Goal: Task Accomplishment & Management: Use online tool/utility

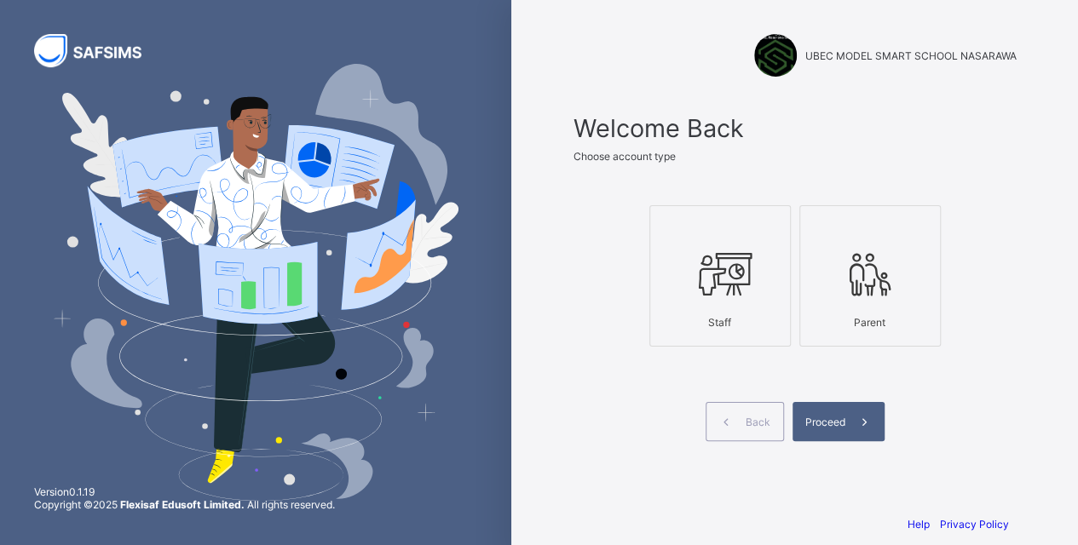
click at [832, 412] on div "Proceed" at bounding box center [838, 421] width 92 height 39
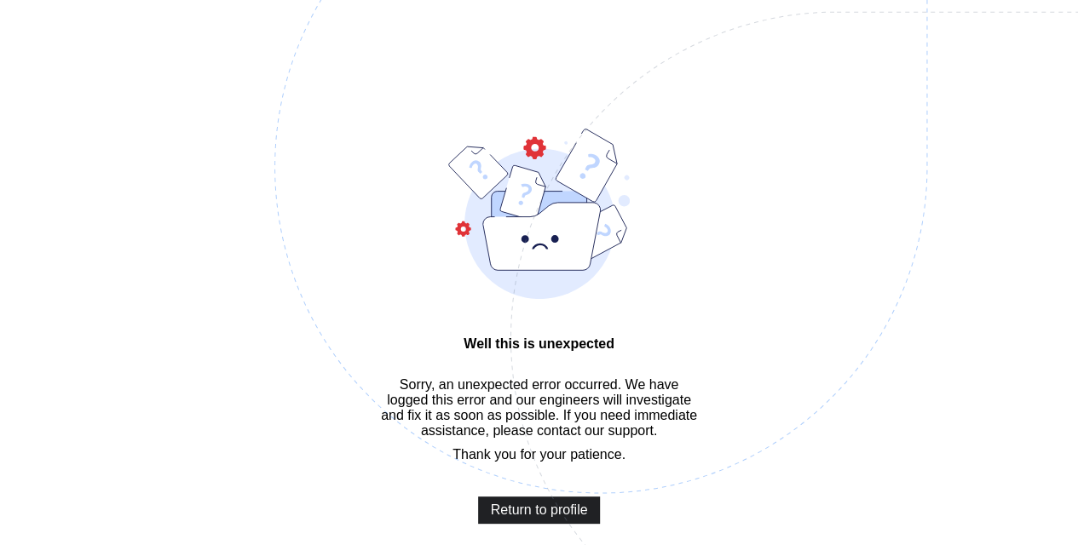
click at [504, 518] on span "Return to profile" at bounding box center [539, 510] width 97 height 15
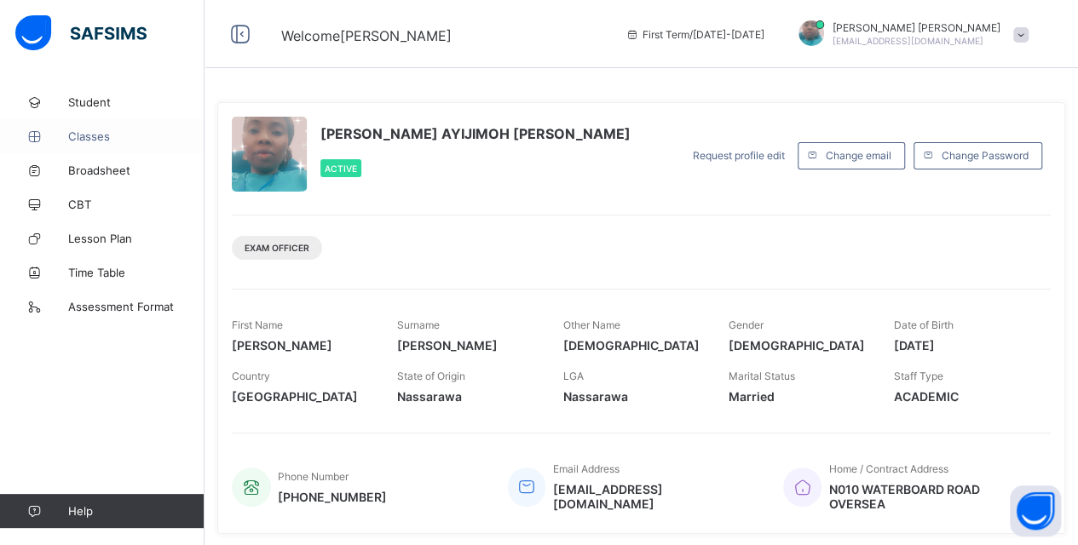
click at [108, 138] on span "Classes" at bounding box center [136, 136] width 136 height 14
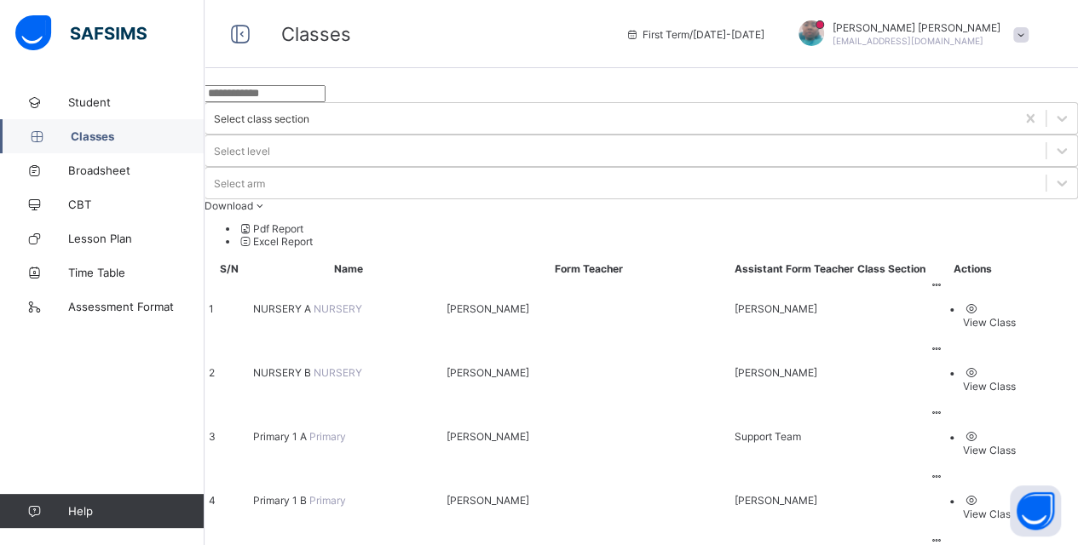
click at [1016, 429] on ul "View Class" at bounding box center [972, 442] width 87 height 27
click at [1003, 444] on div "View Class" at bounding box center [989, 450] width 53 height 13
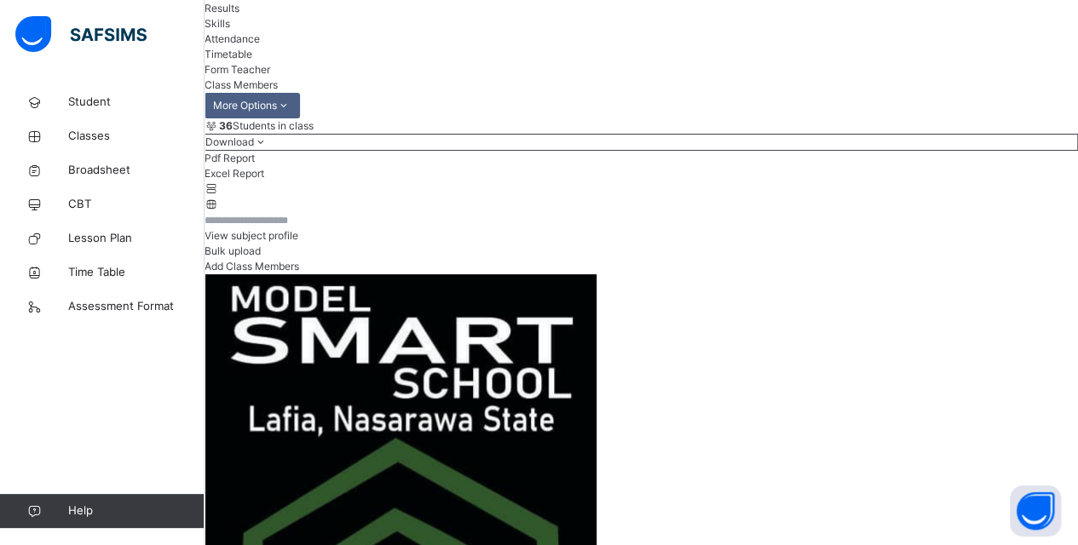
scroll to position [170, 0]
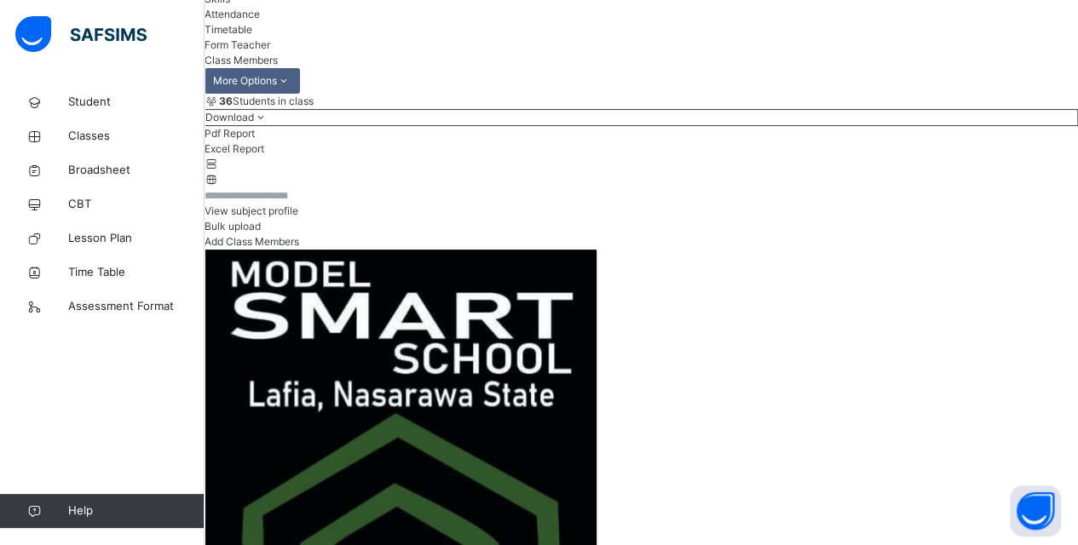
click at [260, 20] on span "Attendance" at bounding box center [231, 14] width 55 height 13
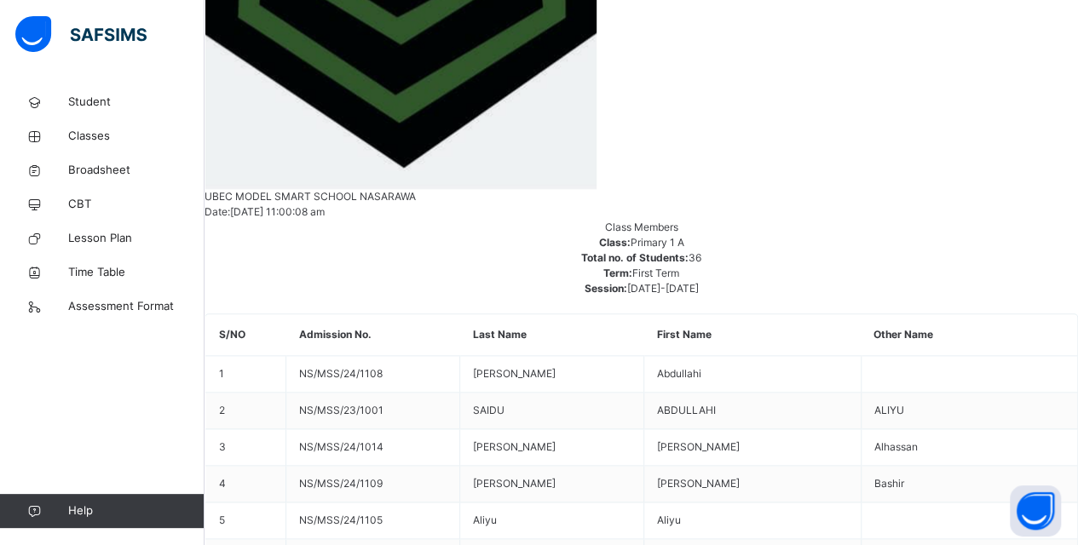
scroll to position [852, 0]
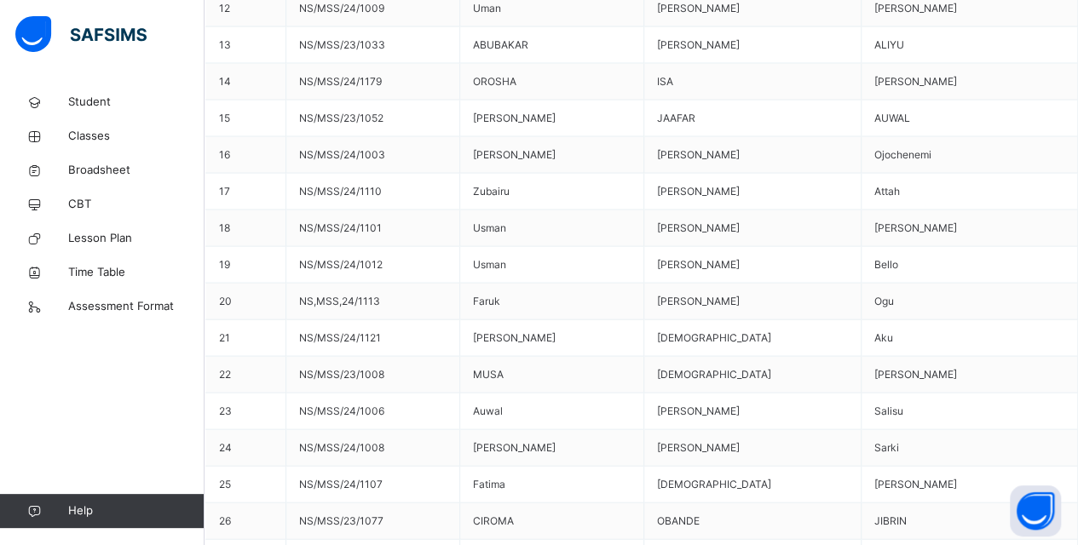
scroll to position [1448, 0]
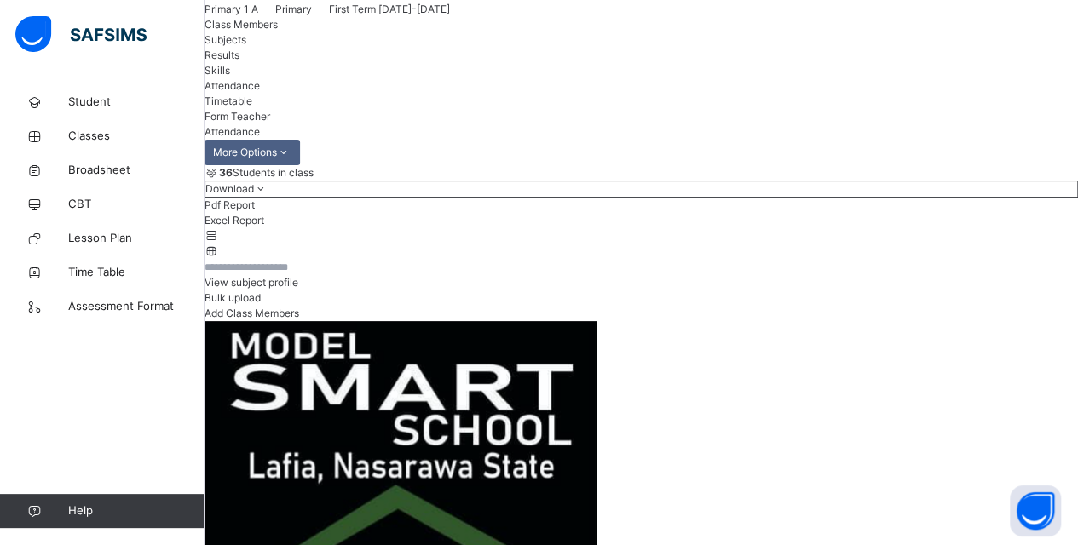
scroll to position [0, 0]
